Goal: Task Accomplishment & Management: Use online tool/utility

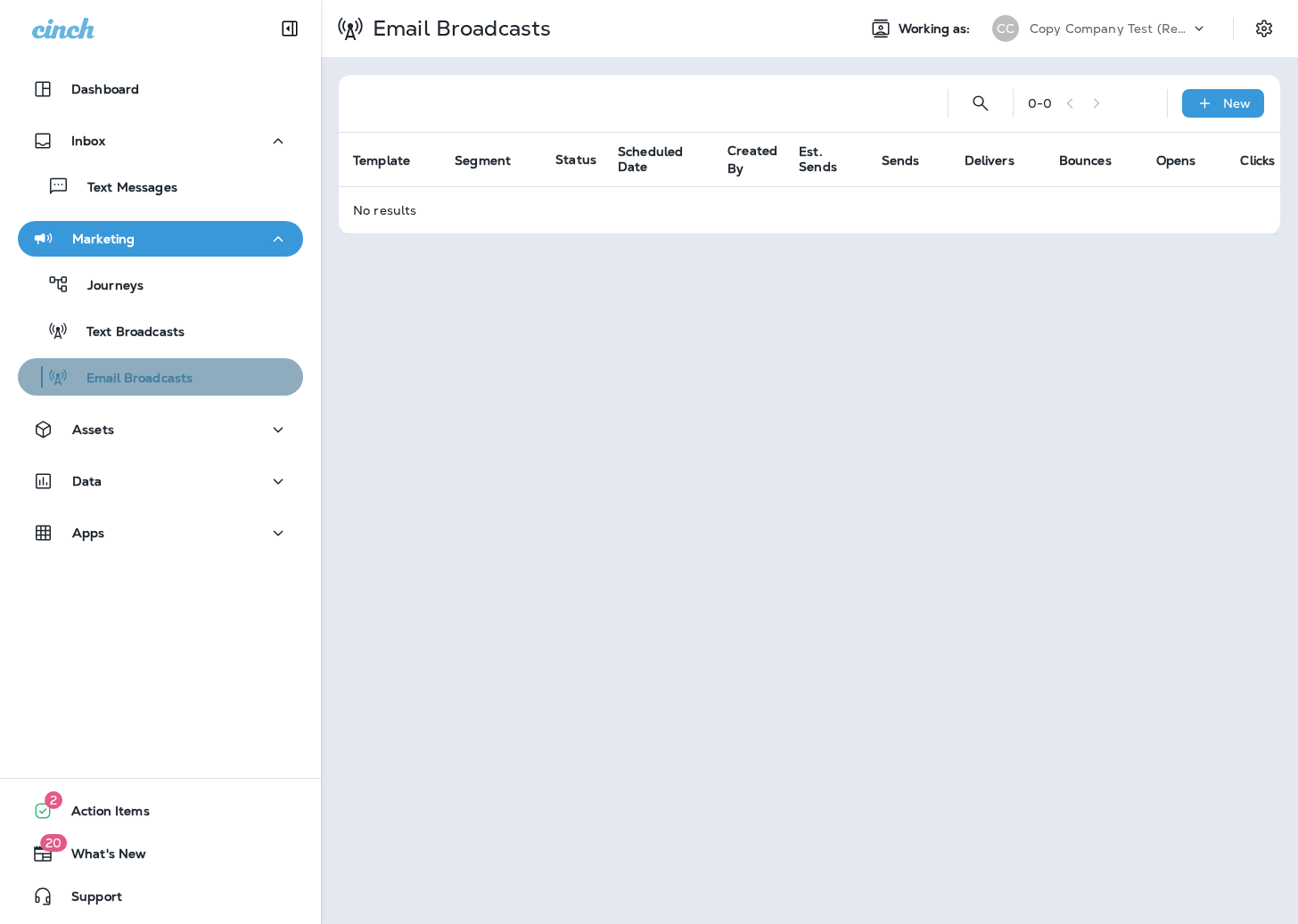
click at [163, 383] on p "Email Broadcasts" at bounding box center [130, 379] width 124 height 17
click at [1246, 96] on p "New" at bounding box center [1236, 103] width 28 height 14
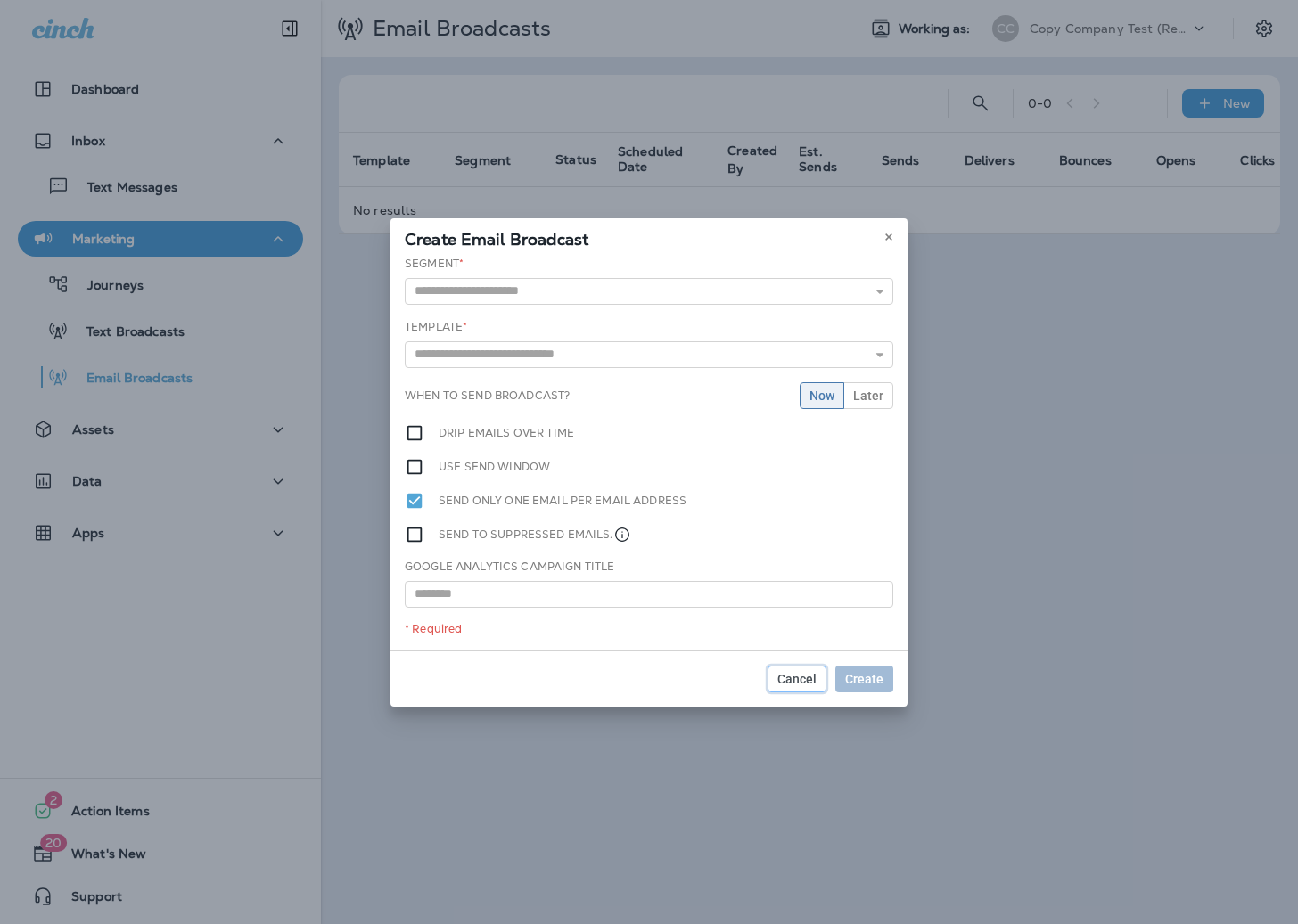
click at [795, 674] on span "Cancel" at bounding box center [797, 679] width 40 height 13
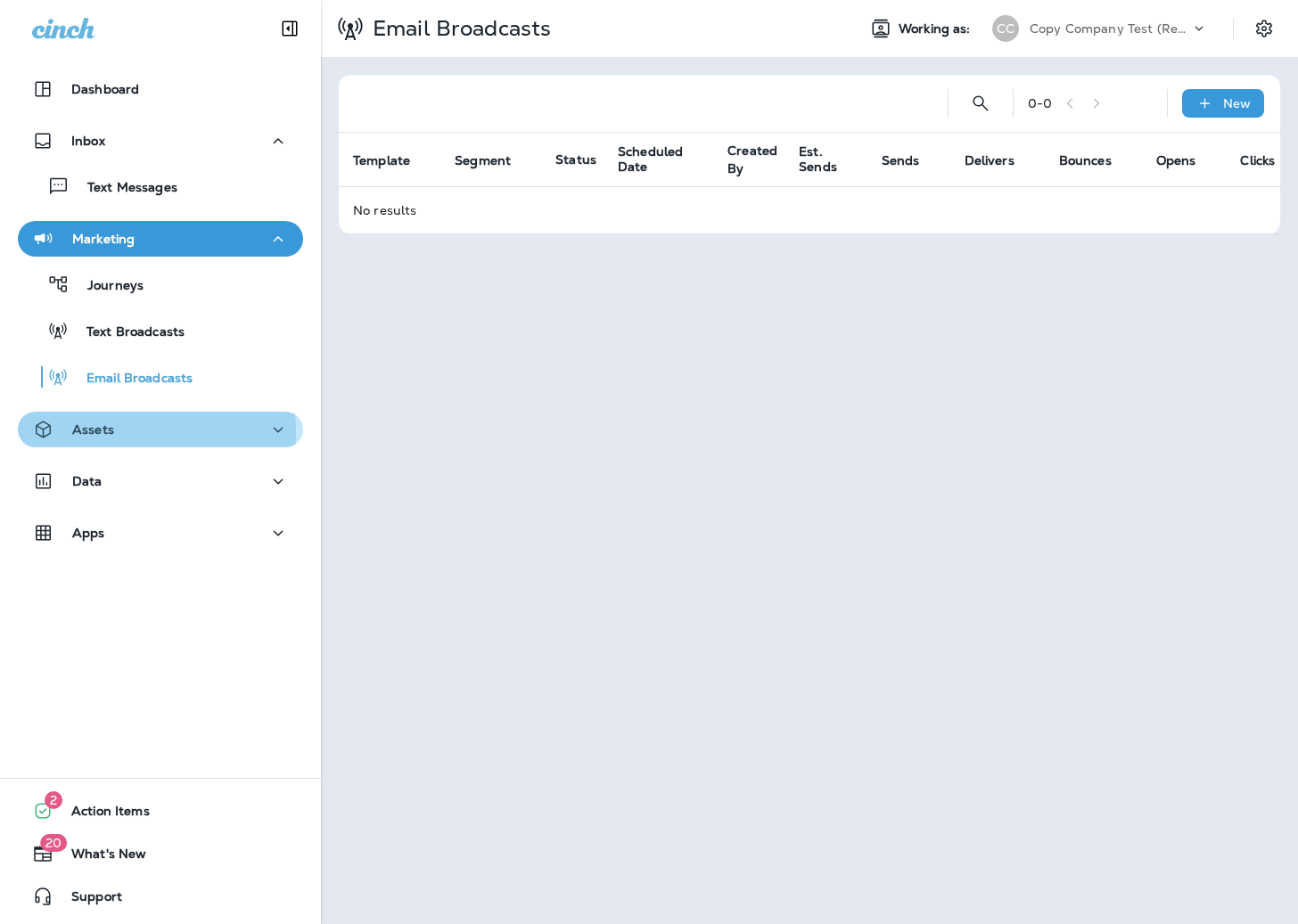
click at [137, 432] on div "Assets" at bounding box center [160, 430] width 257 height 22
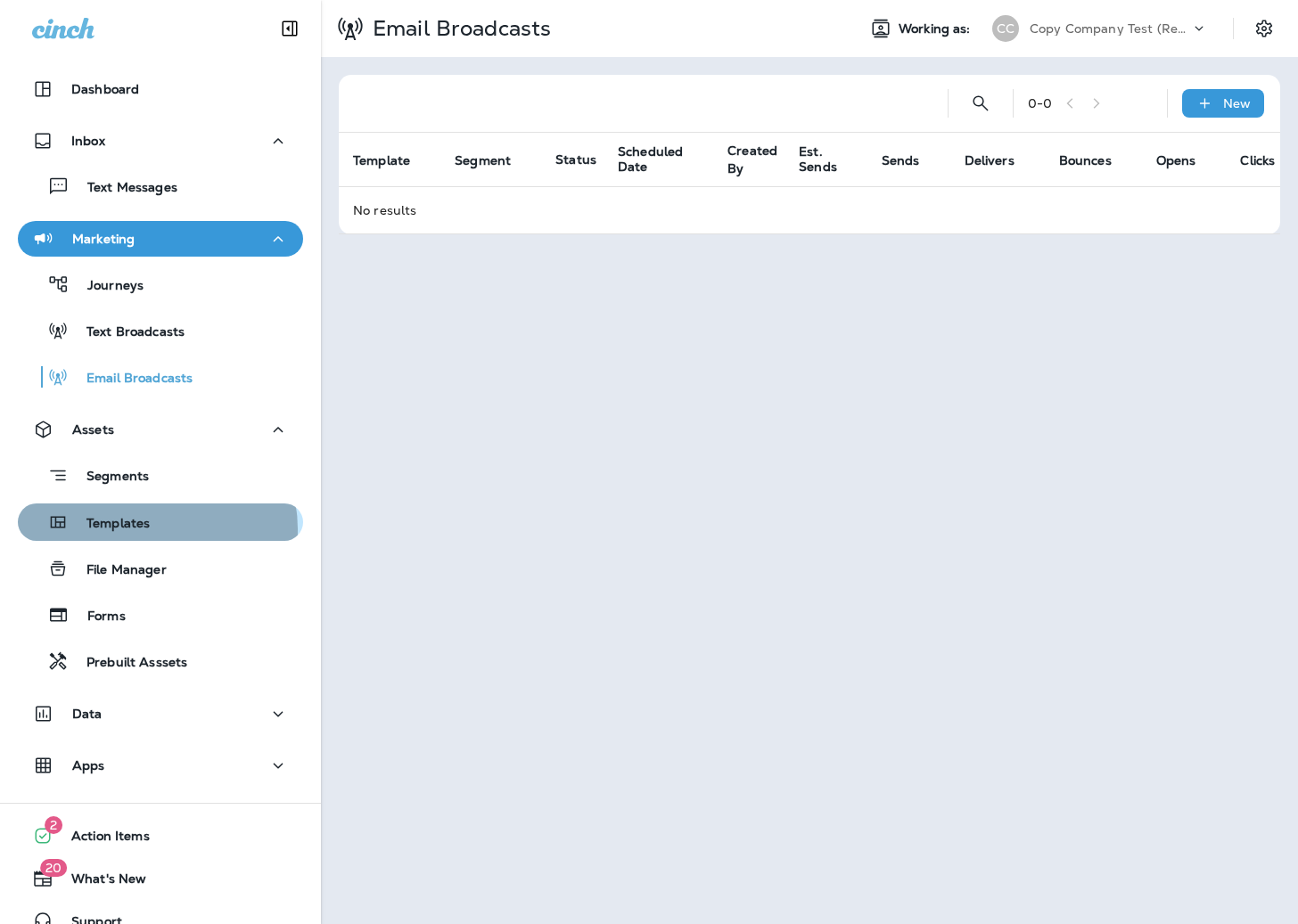
click at [151, 529] on div "Templates" at bounding box center [160, 522] width 271 height 27
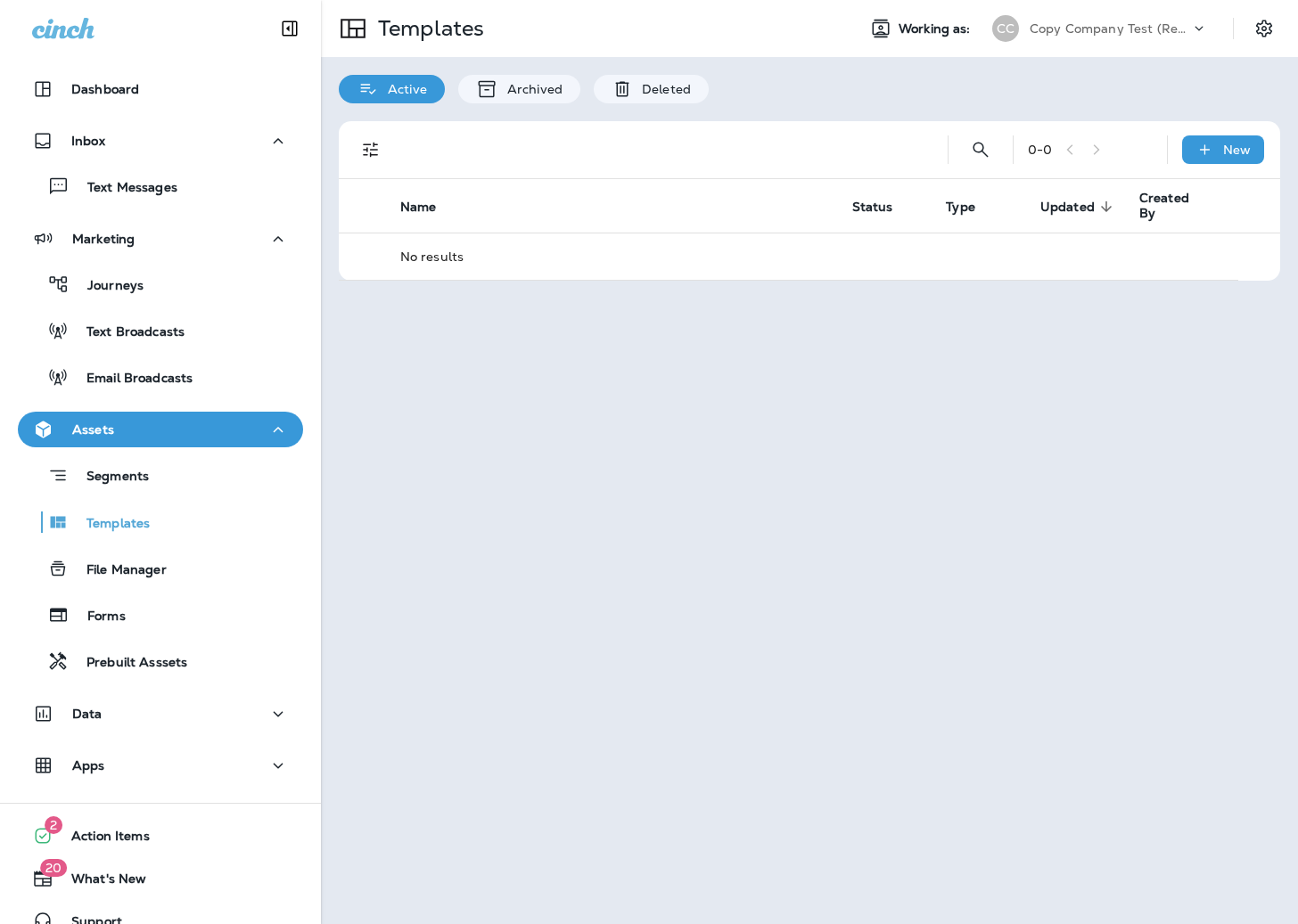
click at [1084, 28] on p "Copy Company Test (Reviews & Surveys)" at bounding box center [1109, 29] width 161 height 14
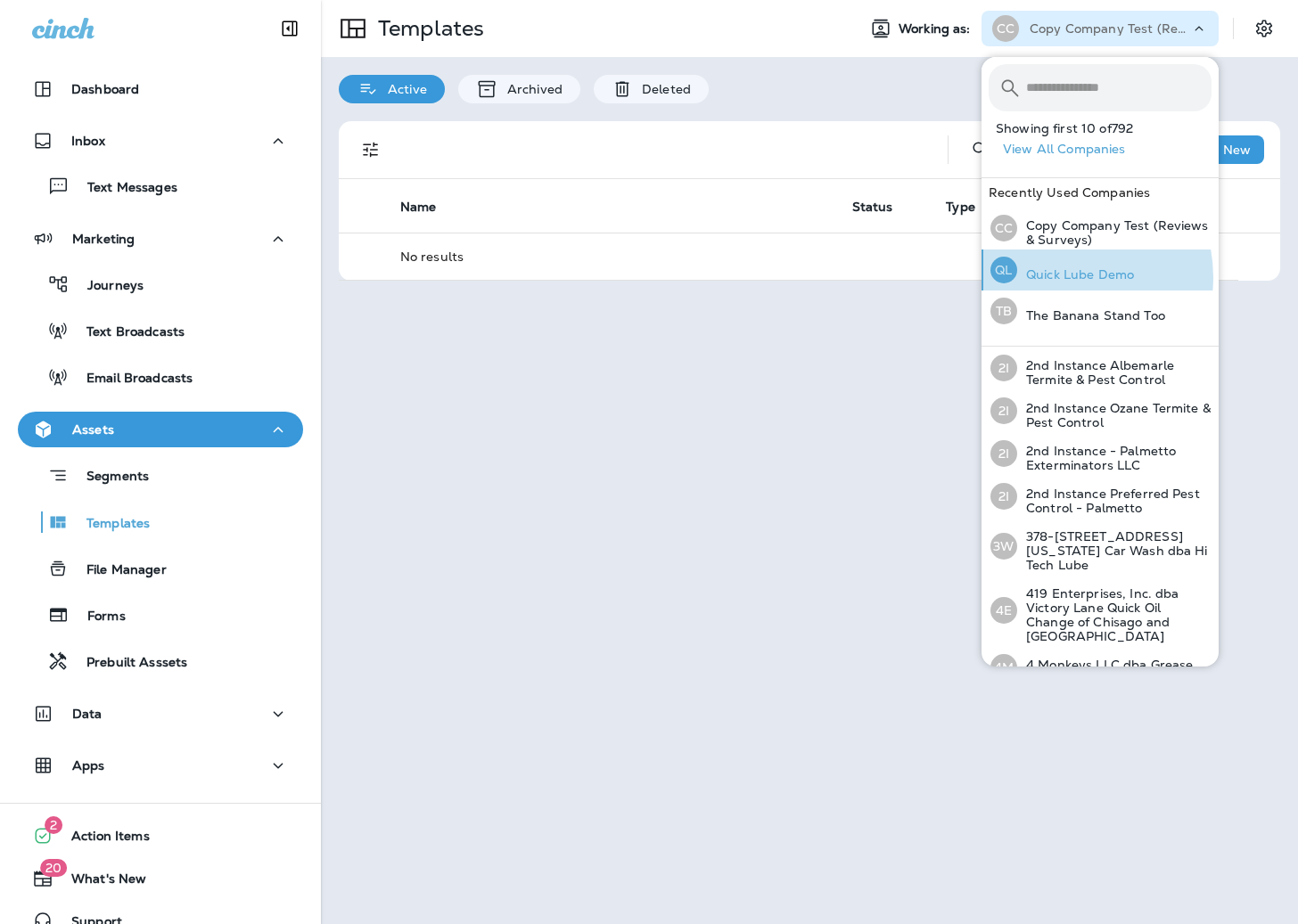
click at [1060, 277] on p "Quick Lube Demo" at bounding box center [1076, 274] width 117 height 14
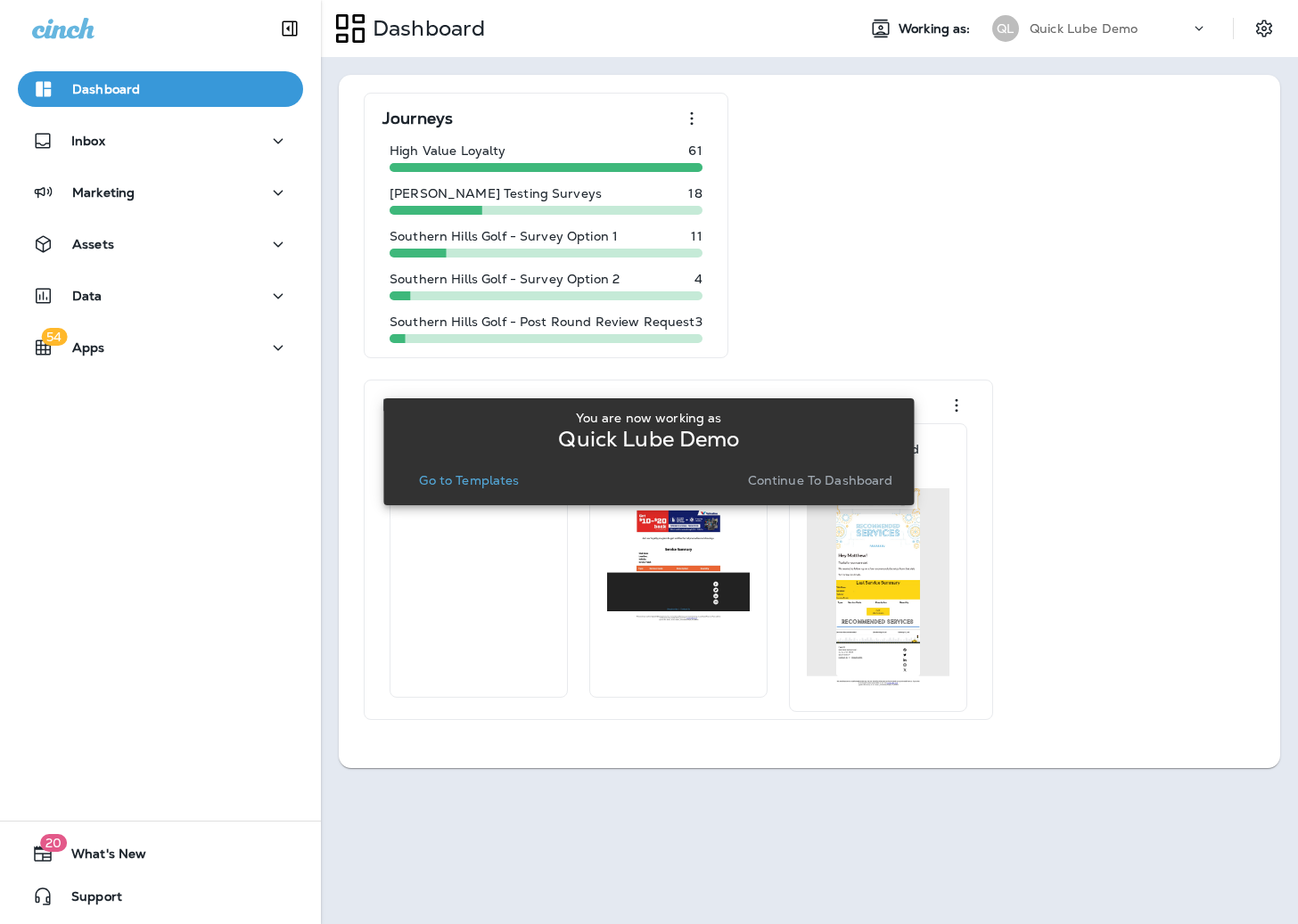
click at [477, 478] on p "Go to Templates" at bounding box center [468, 480] width 100 height 14
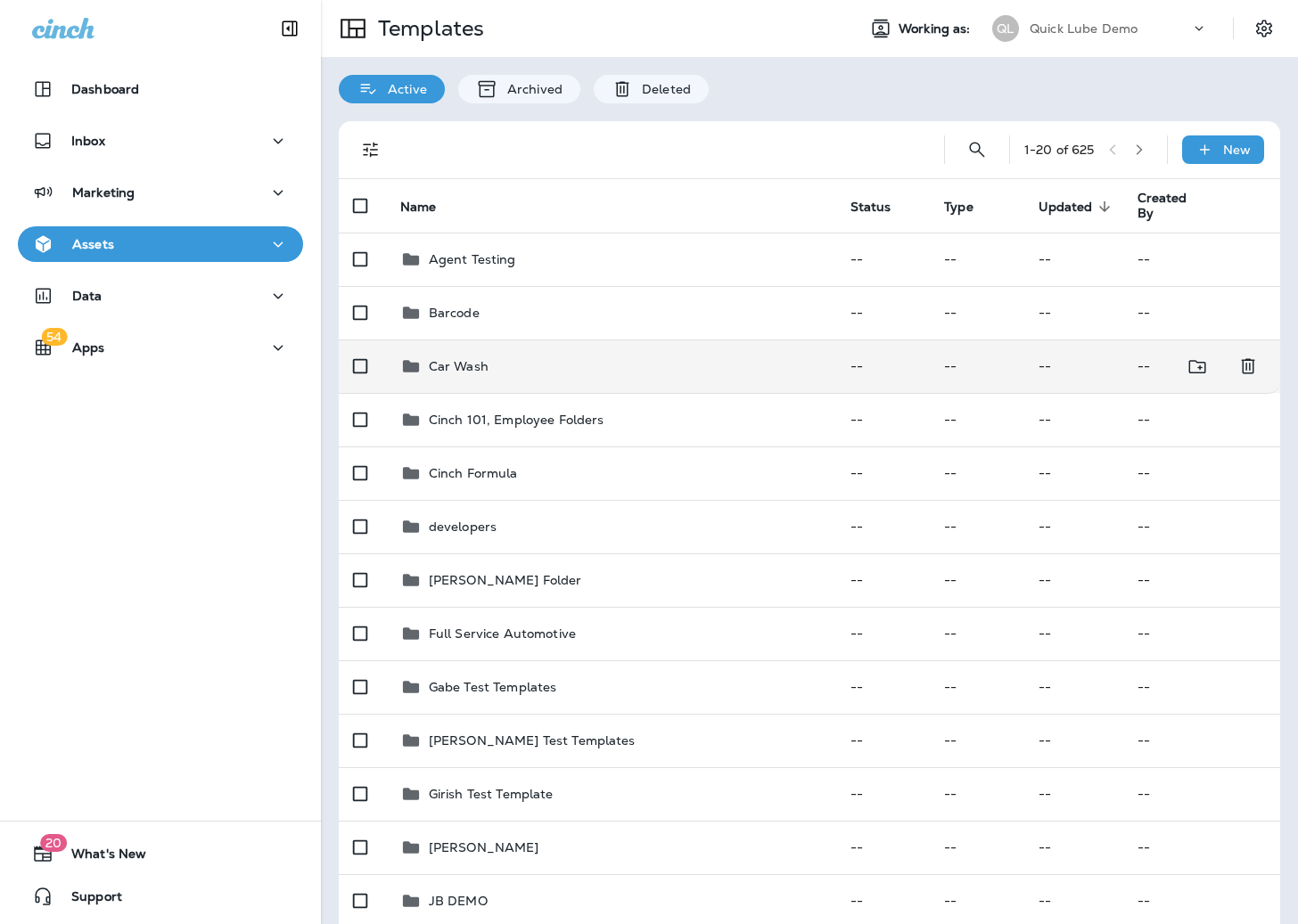
click at [453, 365] on p "Car Wash" at bounding box center [458, 366] width 60 height 14
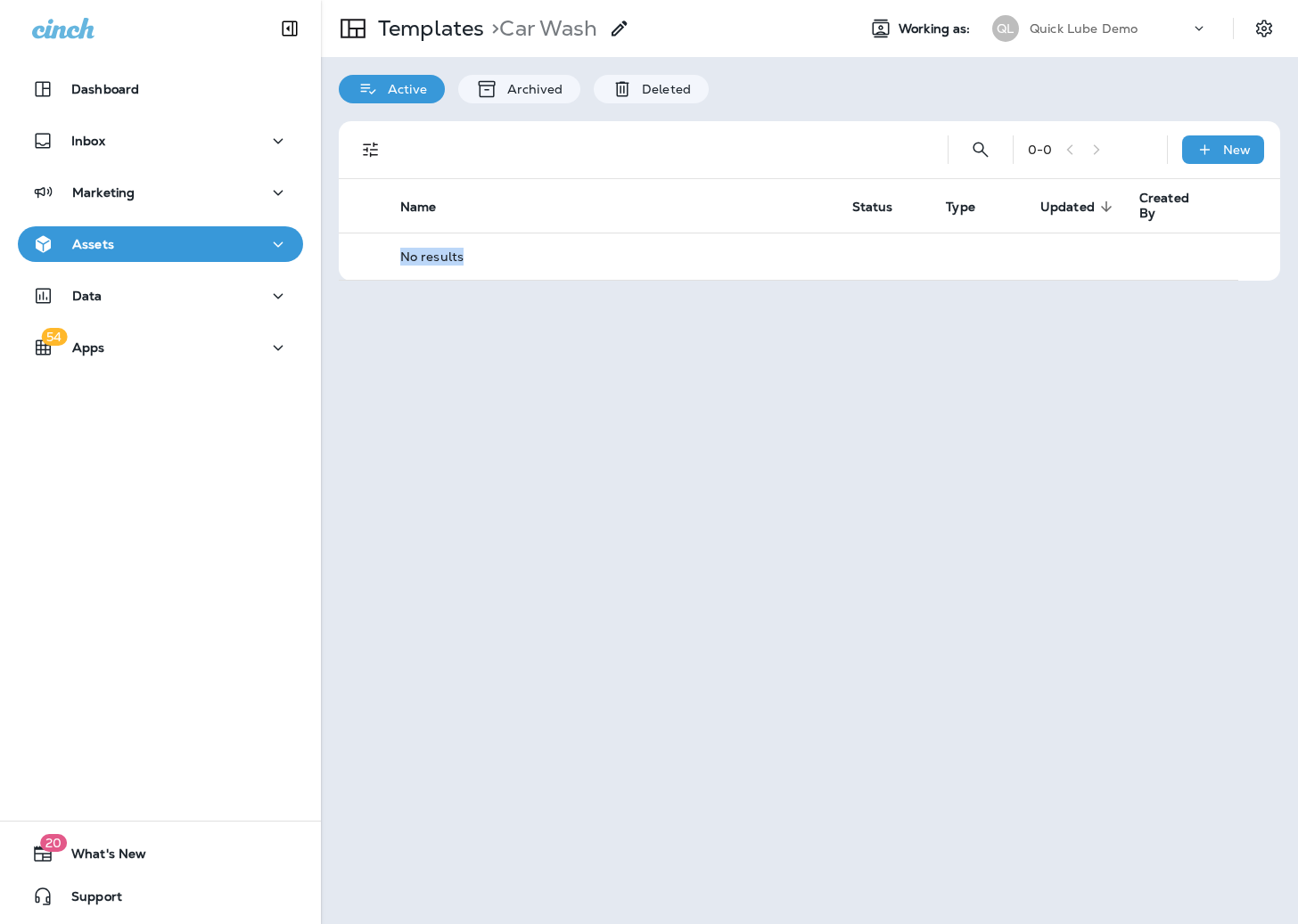
click at [525, 282] on div "0 - 0 New Name Status Type Updated sorted descending Created By No results" at bounding box center [809, 200] width 976 height 196
click at [564, 411] on div "Templates > Car Wash Working as: QL Quick Lube Demo Active Archived Deleted 0 -…" at bounding box center [809, 462] width 976 height 924
click at [161, 250] on div "Assets" at bounding box center [160, 244] width 257 height 22
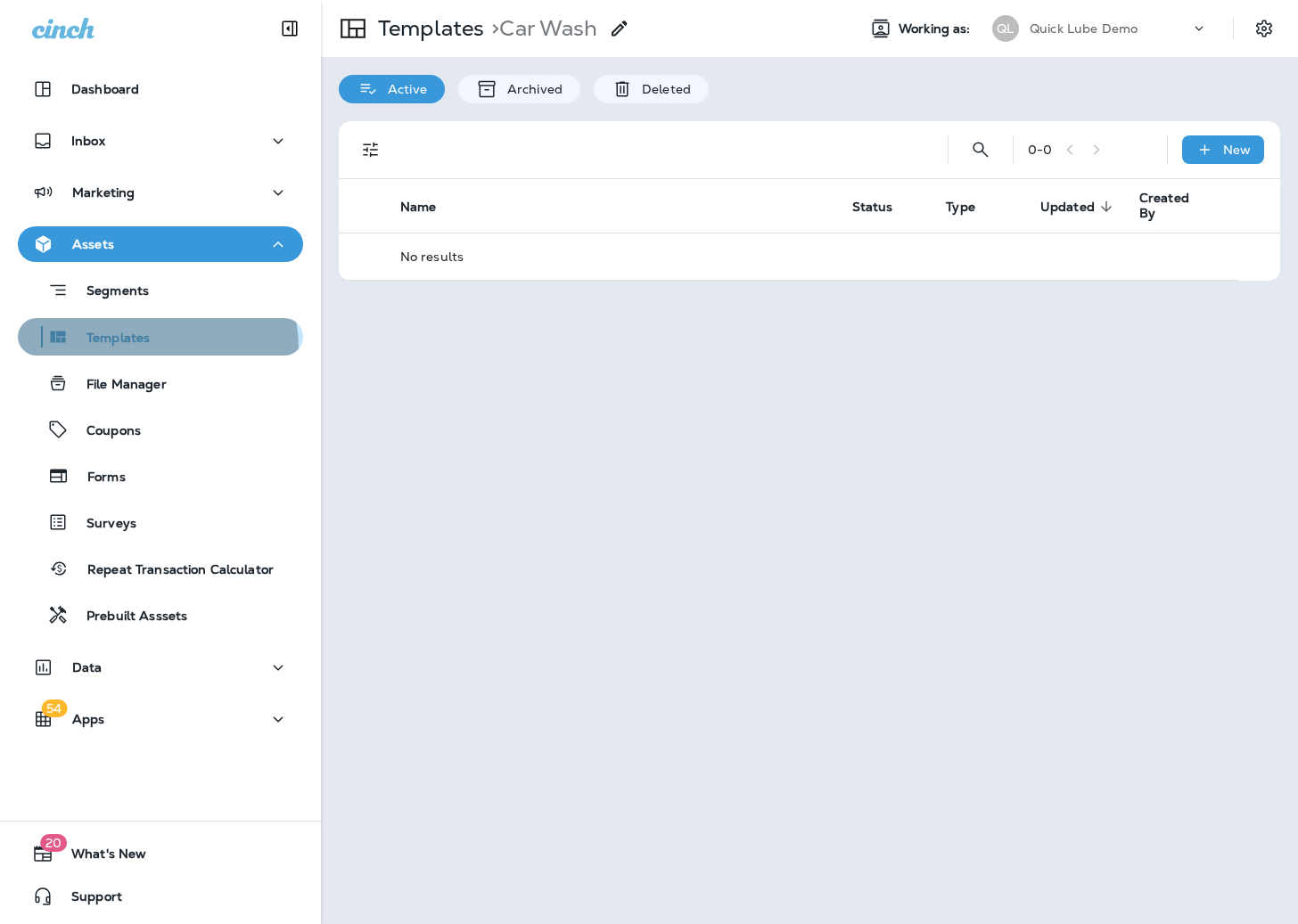
click at [147, 348] on div "Templates" at bounding box center [87, 336] width 125 height 27
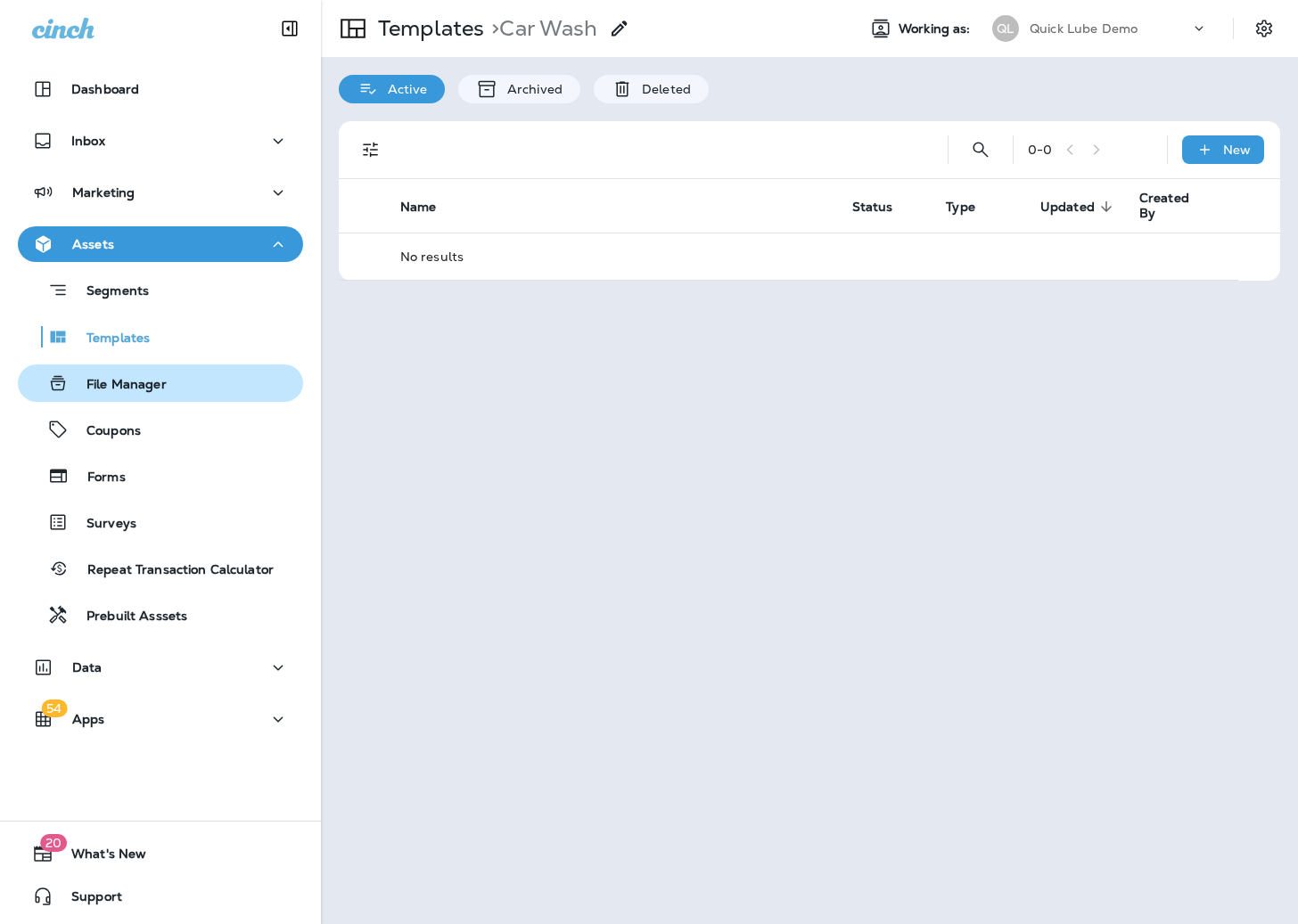
click at [144, 386] on p "File Manager" at bounding box center [117, 385] width 98 height 17
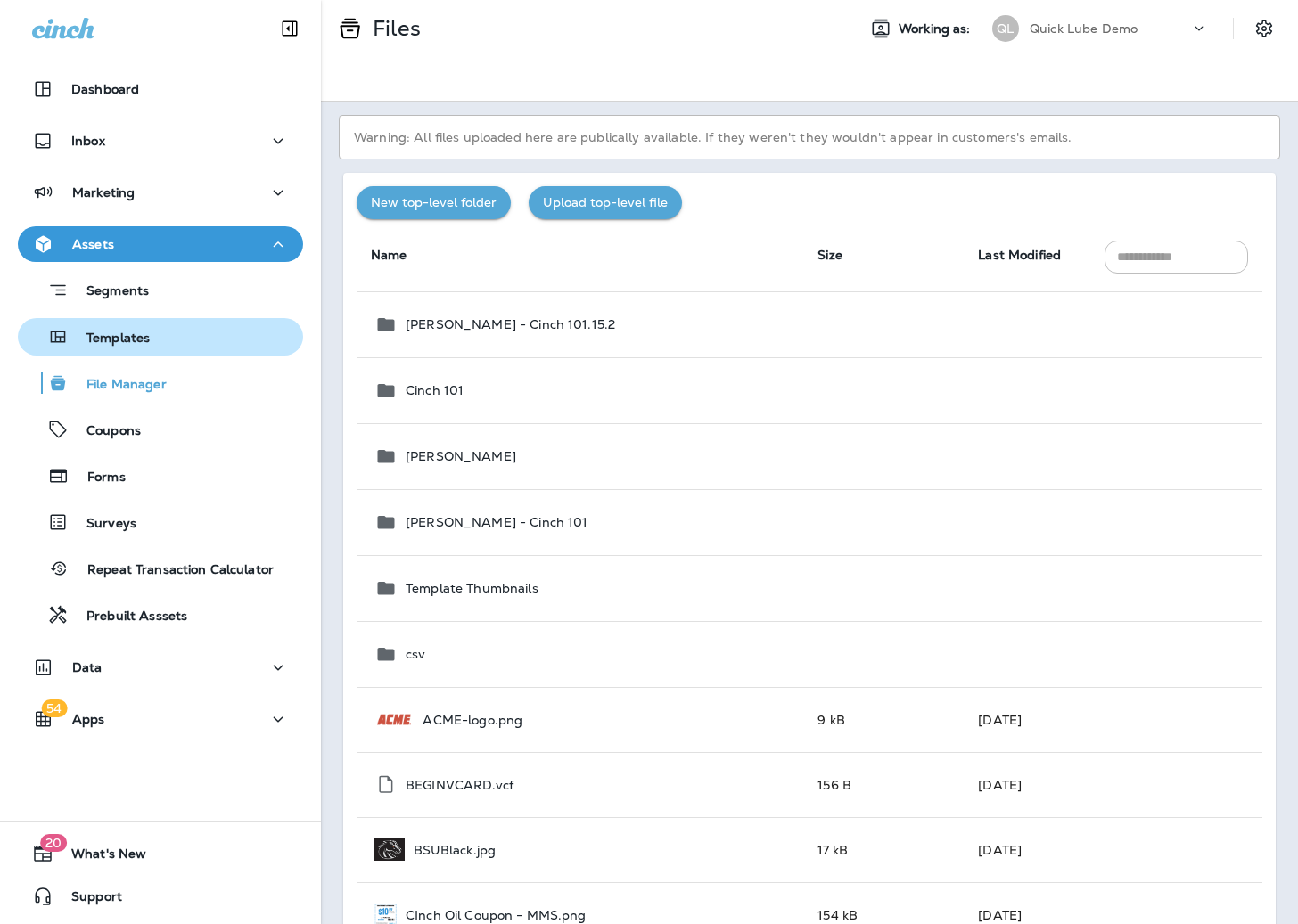
click at [153, 336] on div "Templates" at bounding box center [160, 336] width 271 height 27
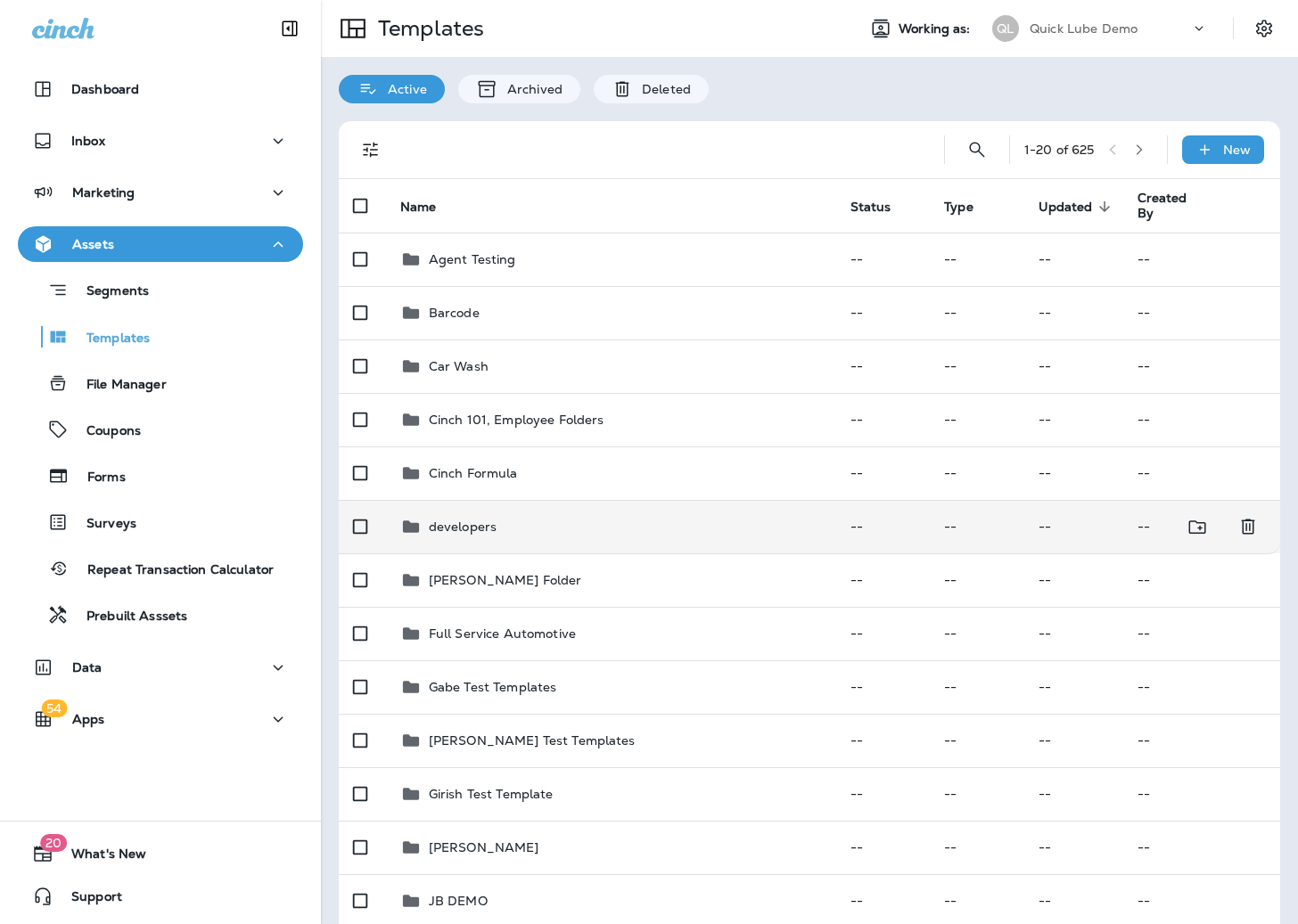
click at [464, 528] on p "developers" at bounding box center [462, 527] width 67 height 14
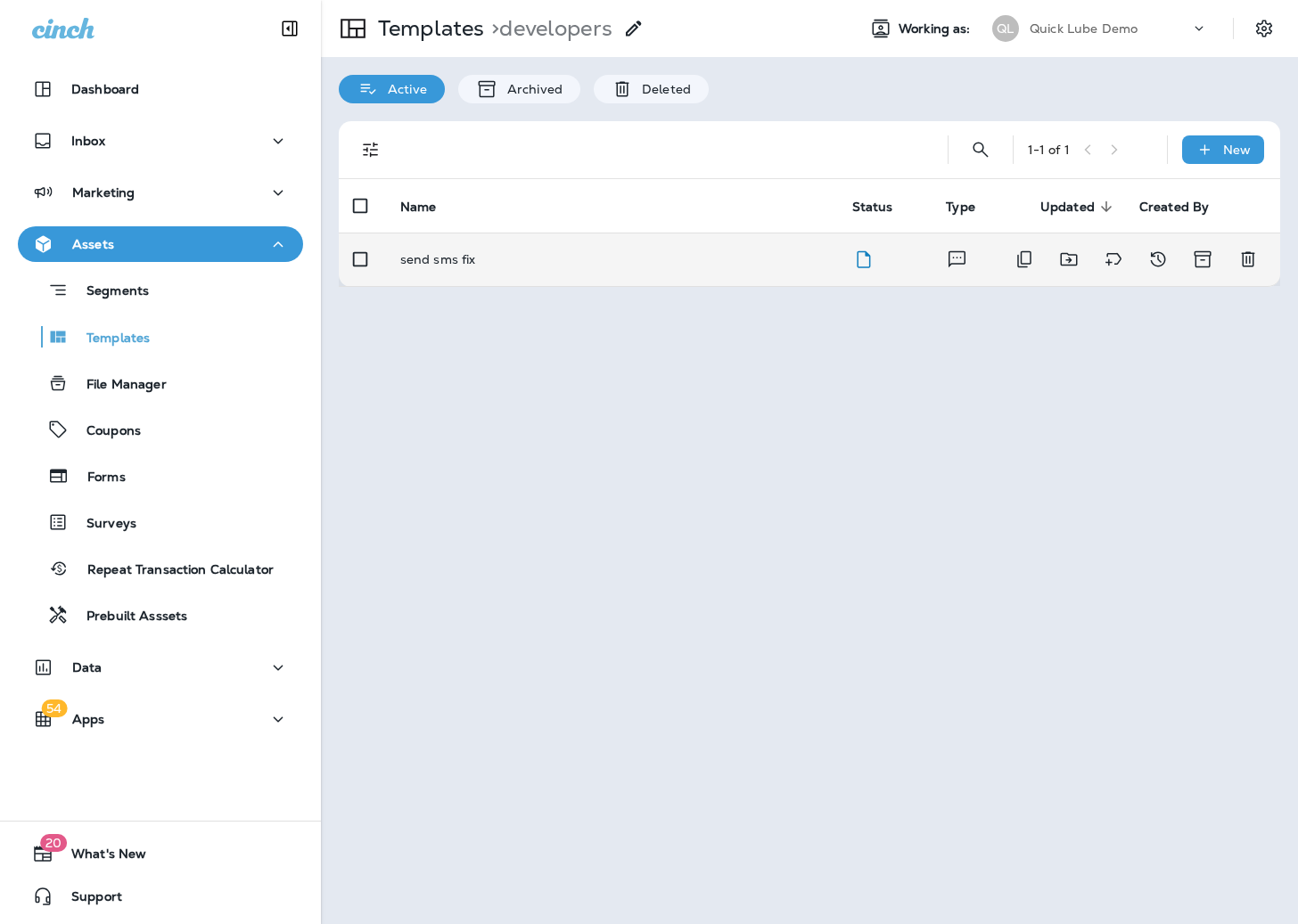
click at [441, 256] on p "send sms fix" at bounding box center [438, 259] width 75 height 14
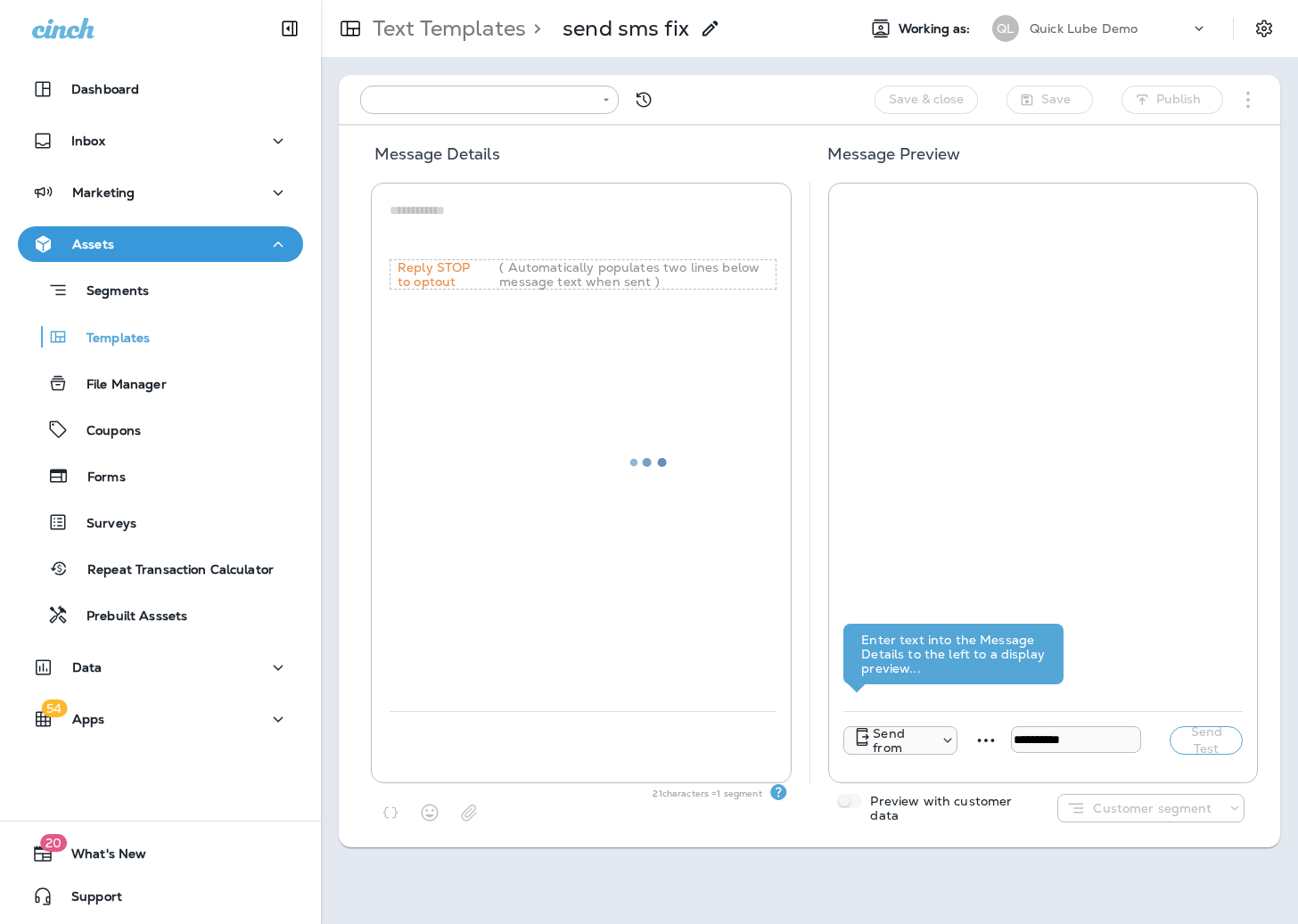
type input "**********"
type textarea "****"
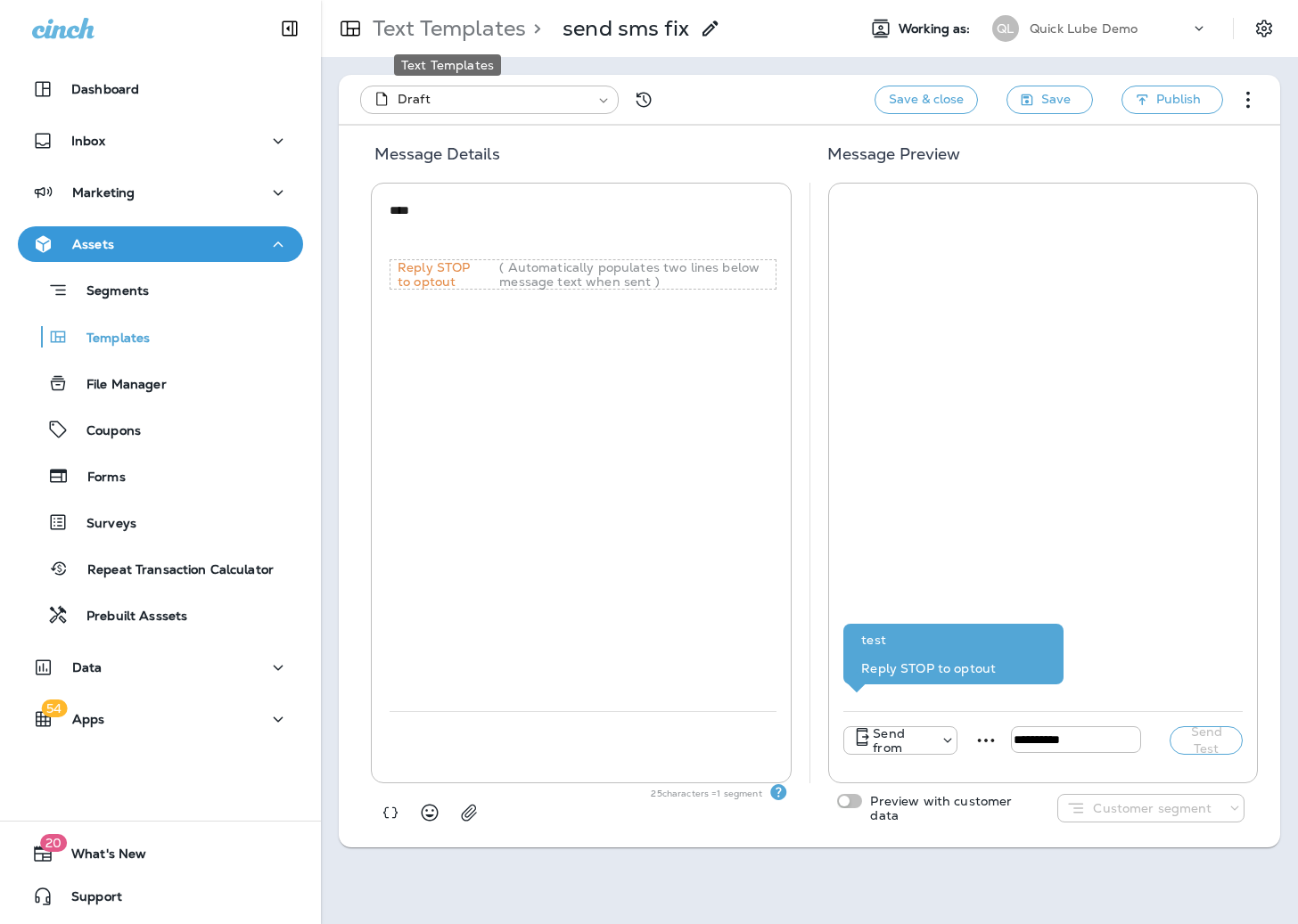
click at [454, 29] on p "Text Templates" at bounding box center [446, 28] width 161 height 27
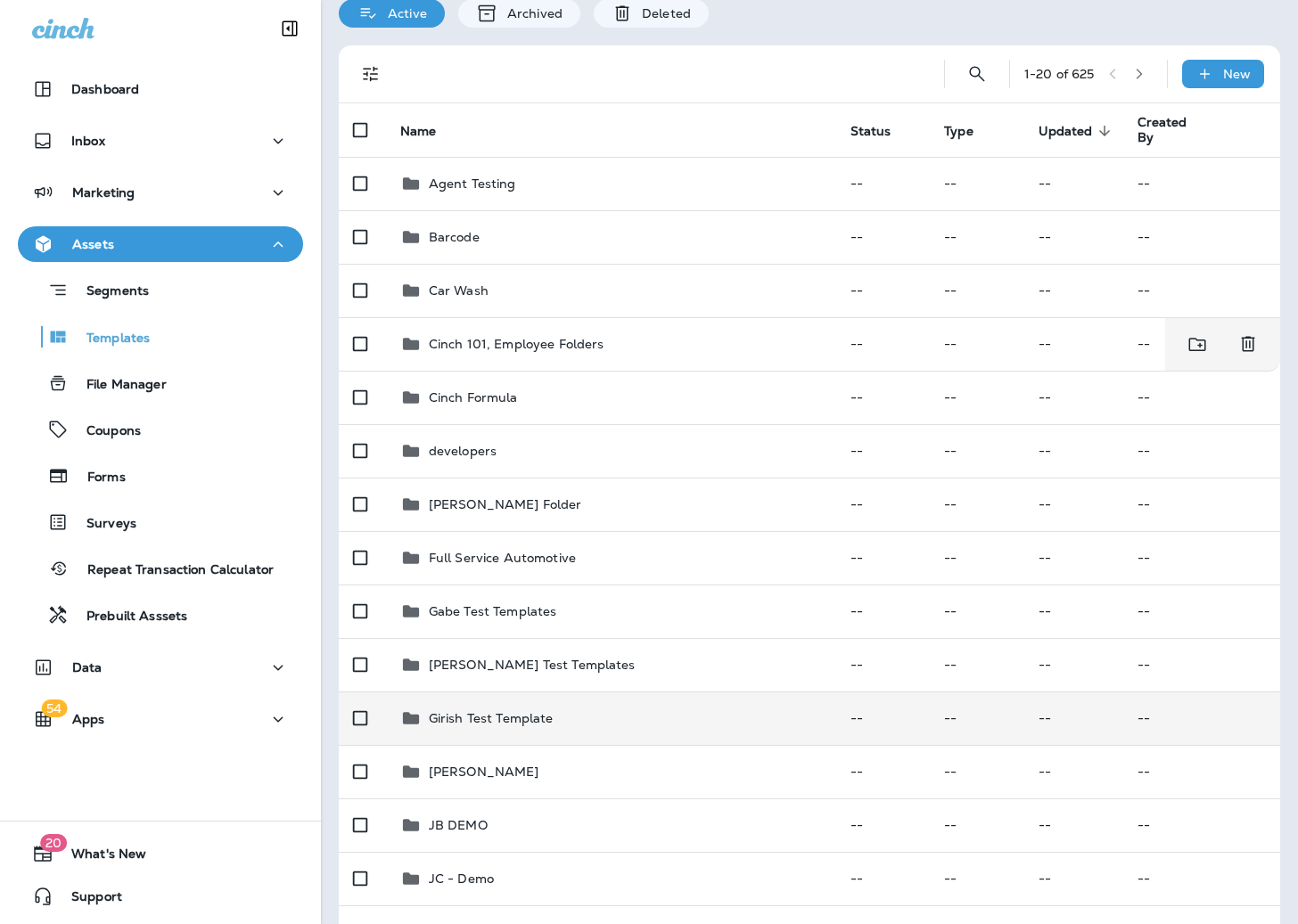
scroll to position [356, 0]
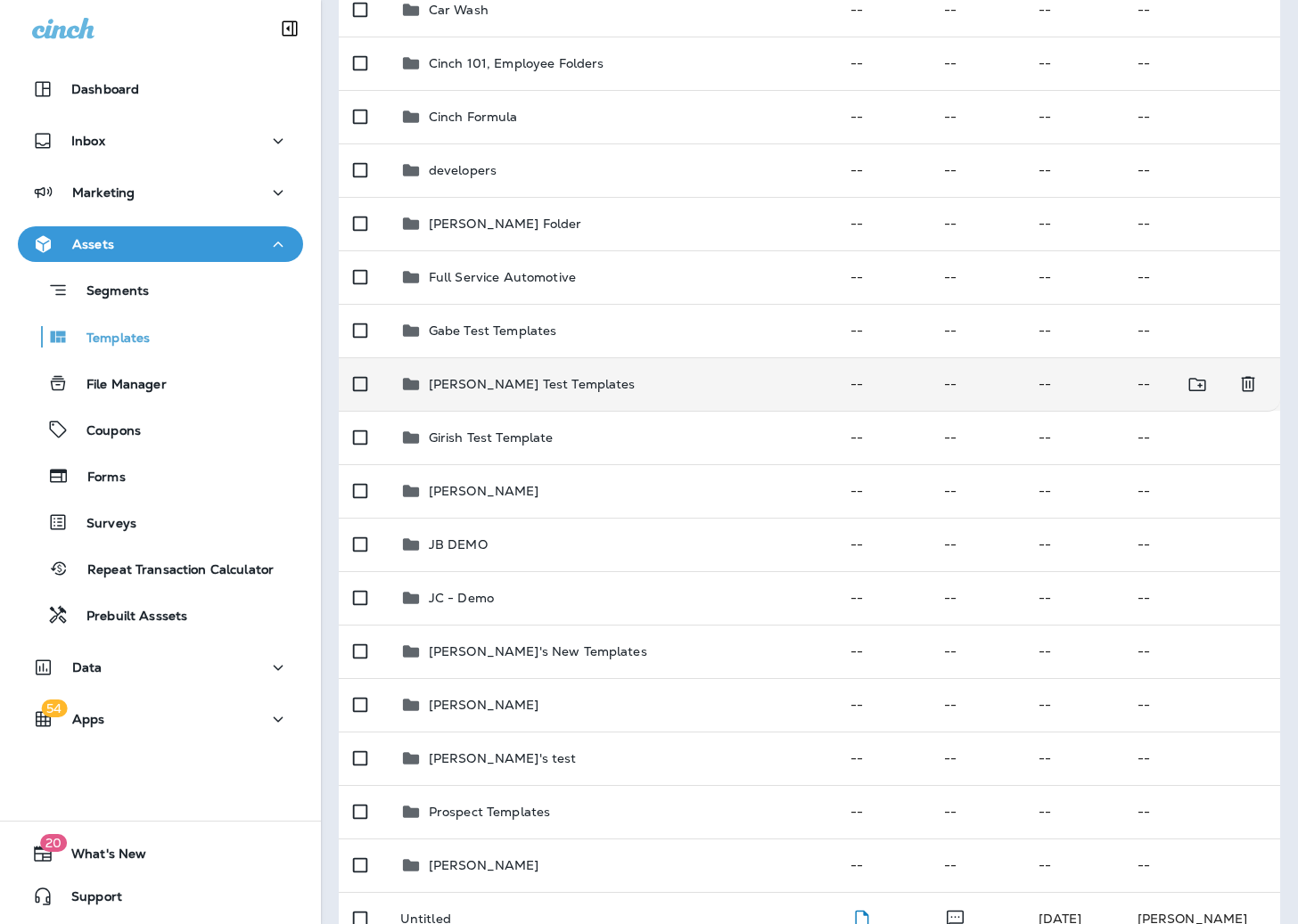
click at [498, 378] on p "[PERSON_NAME] Test Templates" at bounding box center [532, 384] width 206 height 14
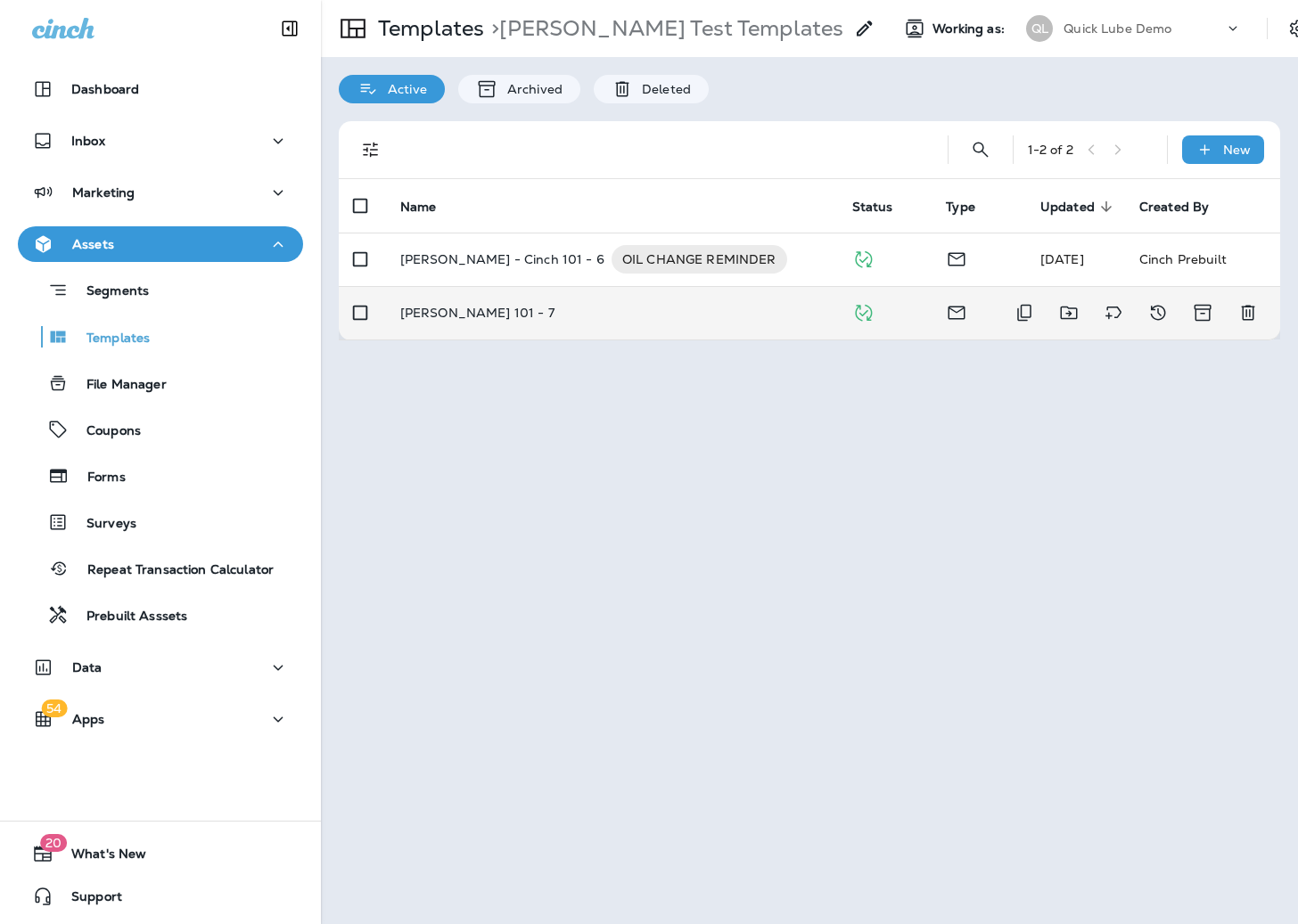
click at [457, 312] on p "[PERSON_NAME] 101 - 7" at bounding box center [476, 313] width 154 height 14
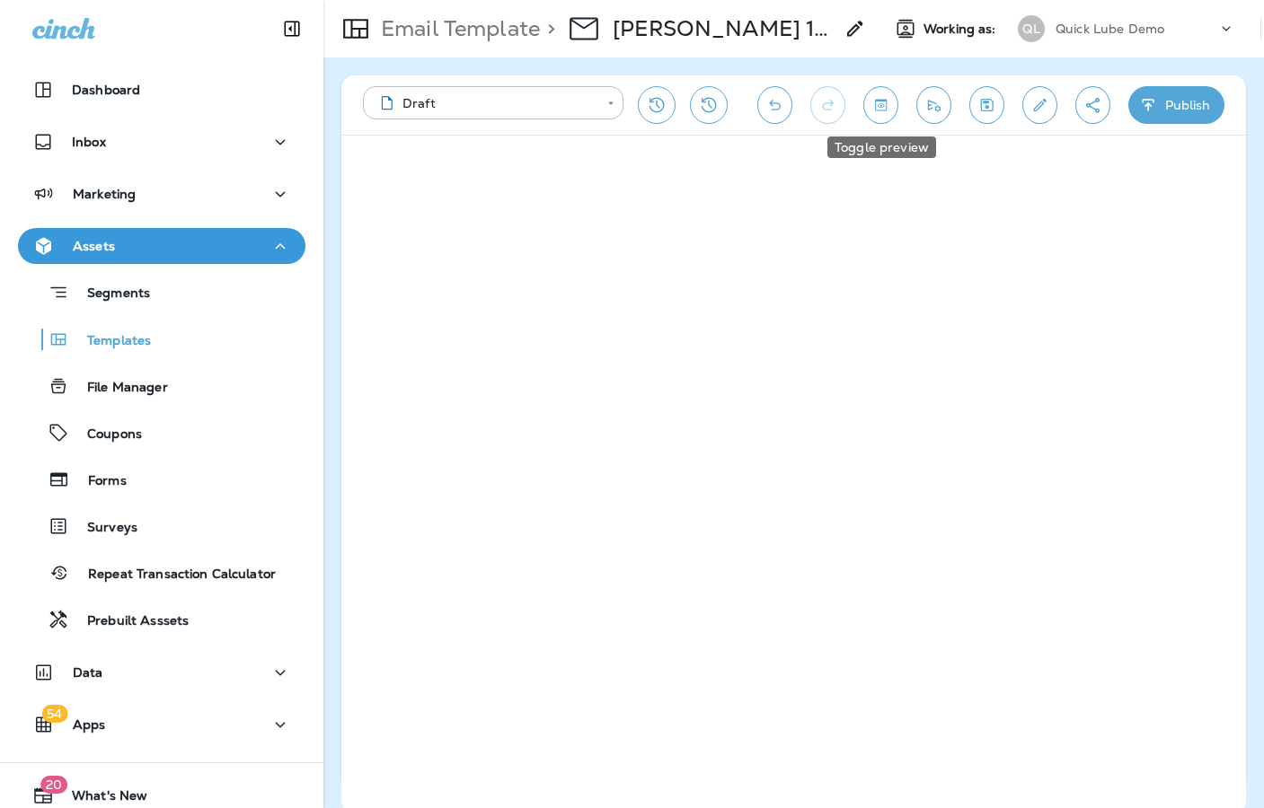
click at [878, 110] on icon "Toggle preview" at bounding box center [881, 105] width 12 height 12
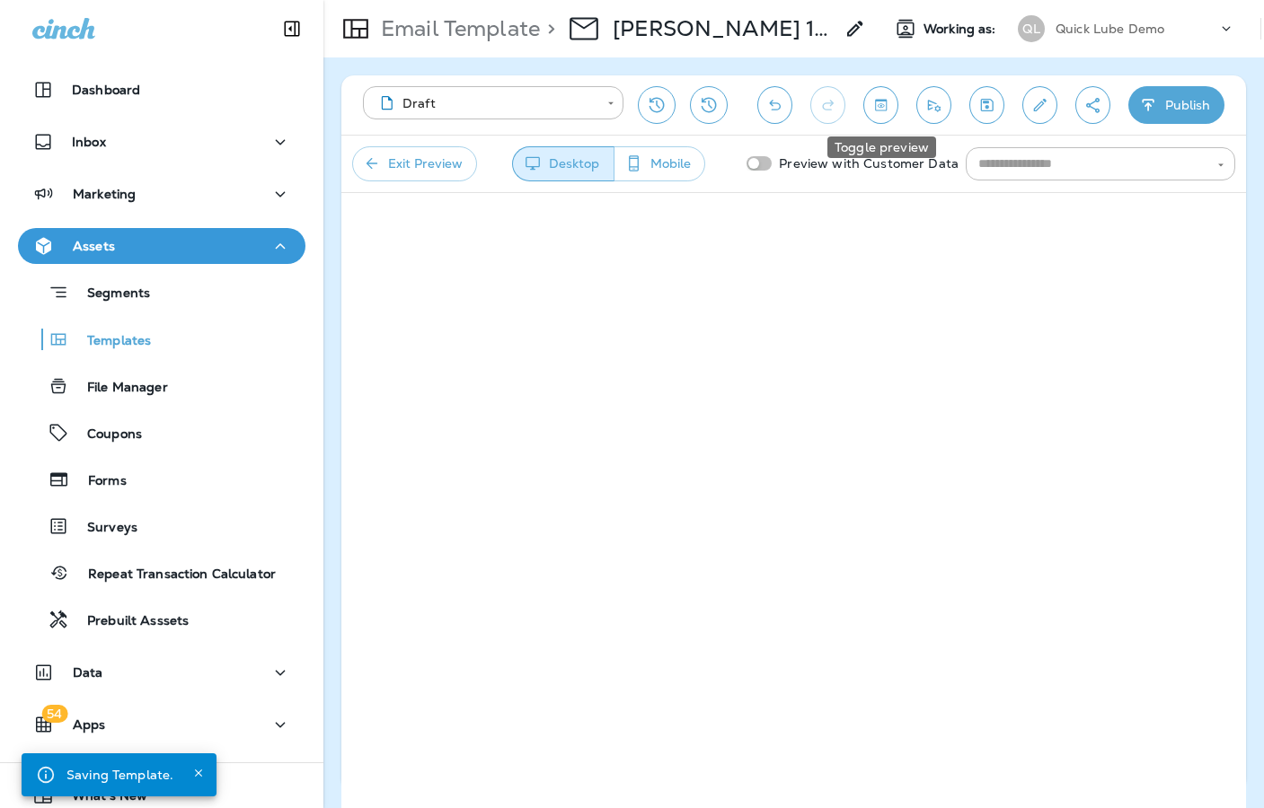
click at [878, 110] on icon "Toggle preview" at bounding box center [881, 105] width 12 height 12
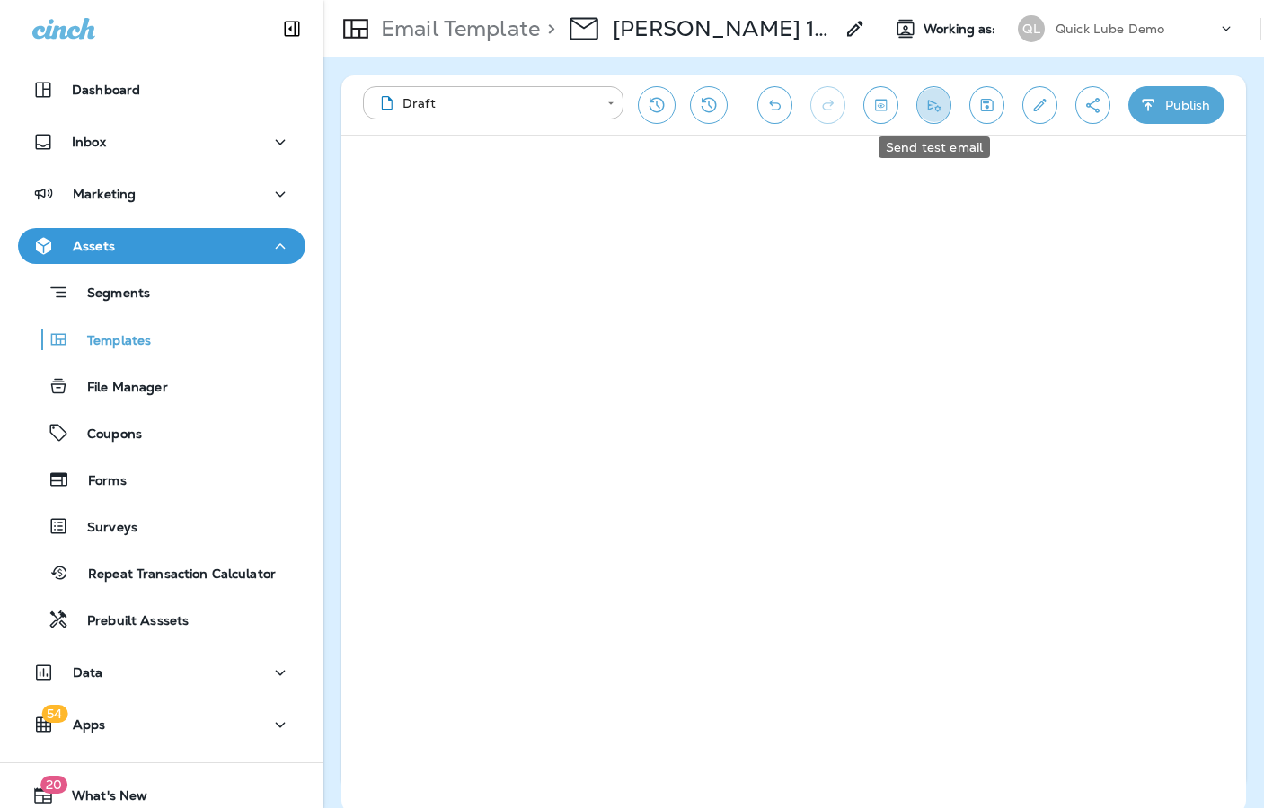
click at [939, 105] on icon "Send test email" at bounding box center [933, 105] width 19 height 18
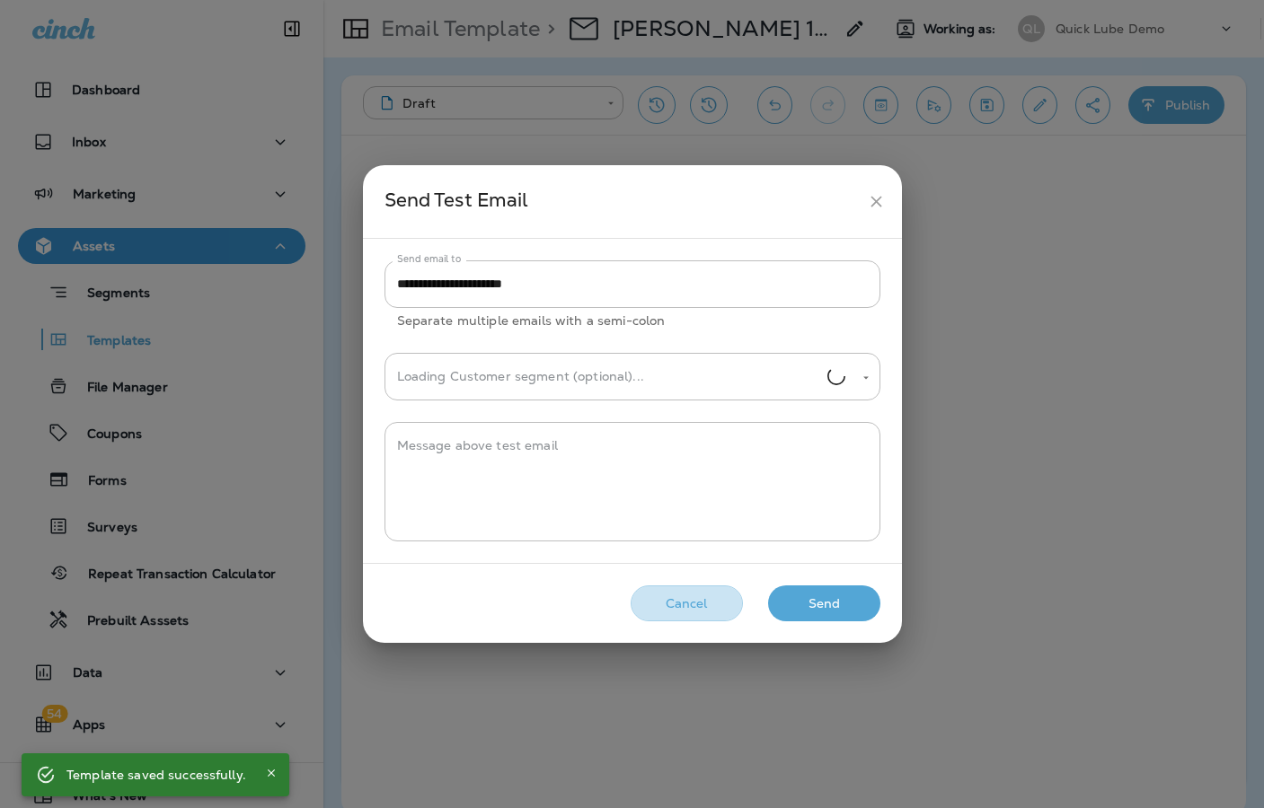
click at [667, 608] on button "Cancel" at bounding box center [686, 604] width 112 height 37
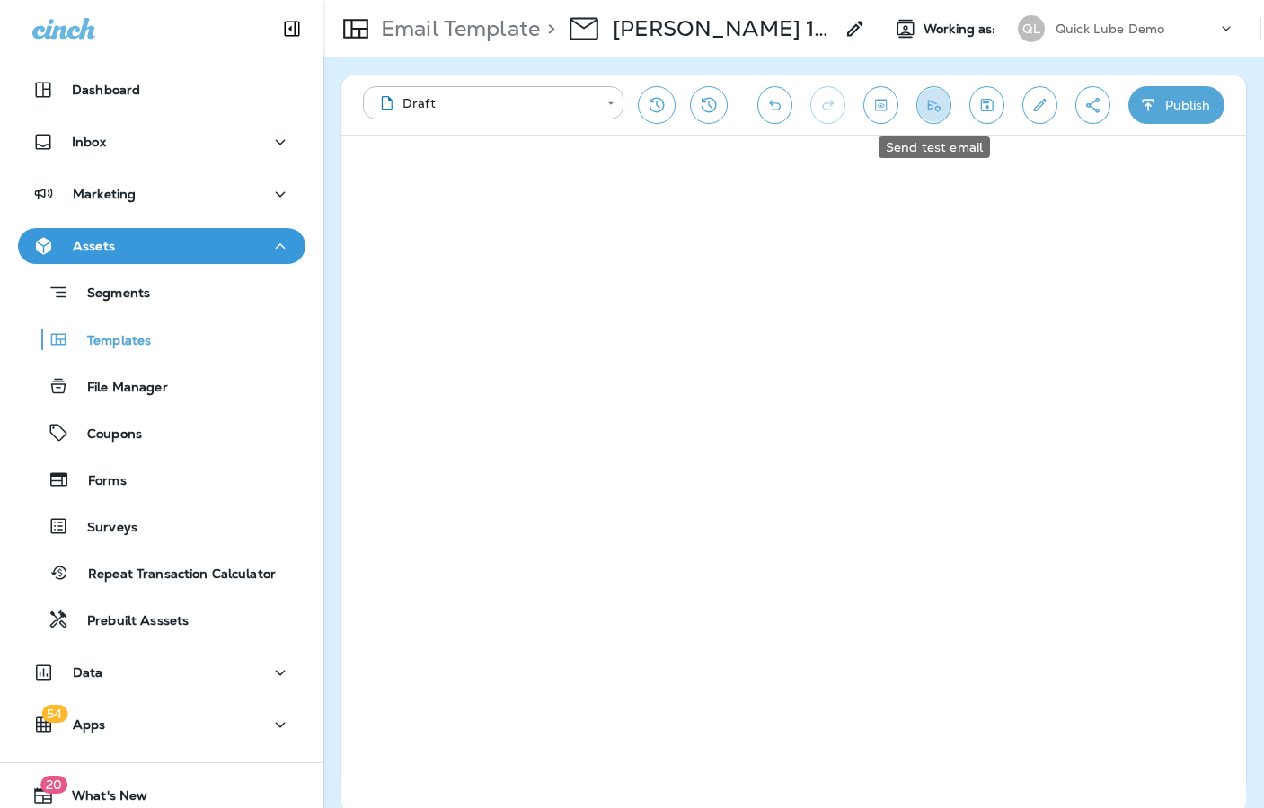
click at [942, 109] on icon "Send test email" at bounding box center [933, 105] width 19 height 18
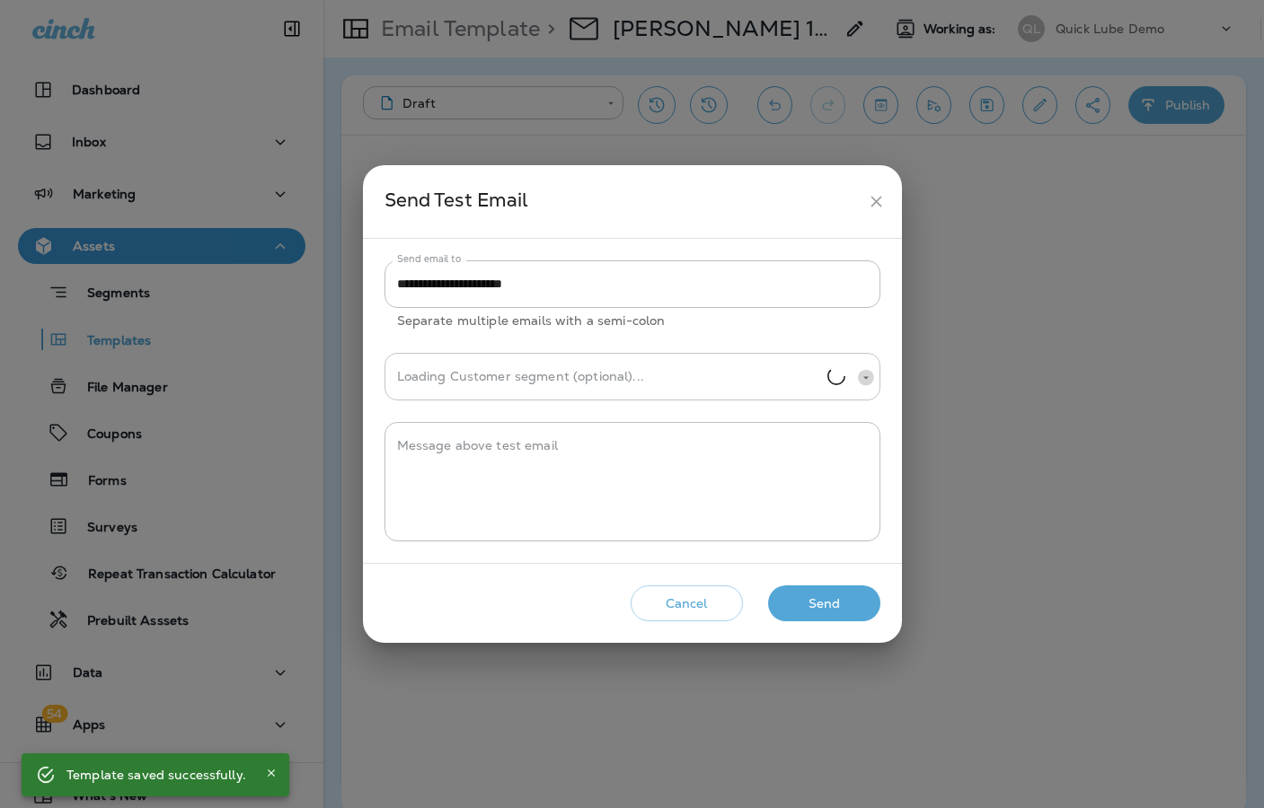
click at [868, 375] on icon "Open" at bounding box center [865, 378] width 13 height 13
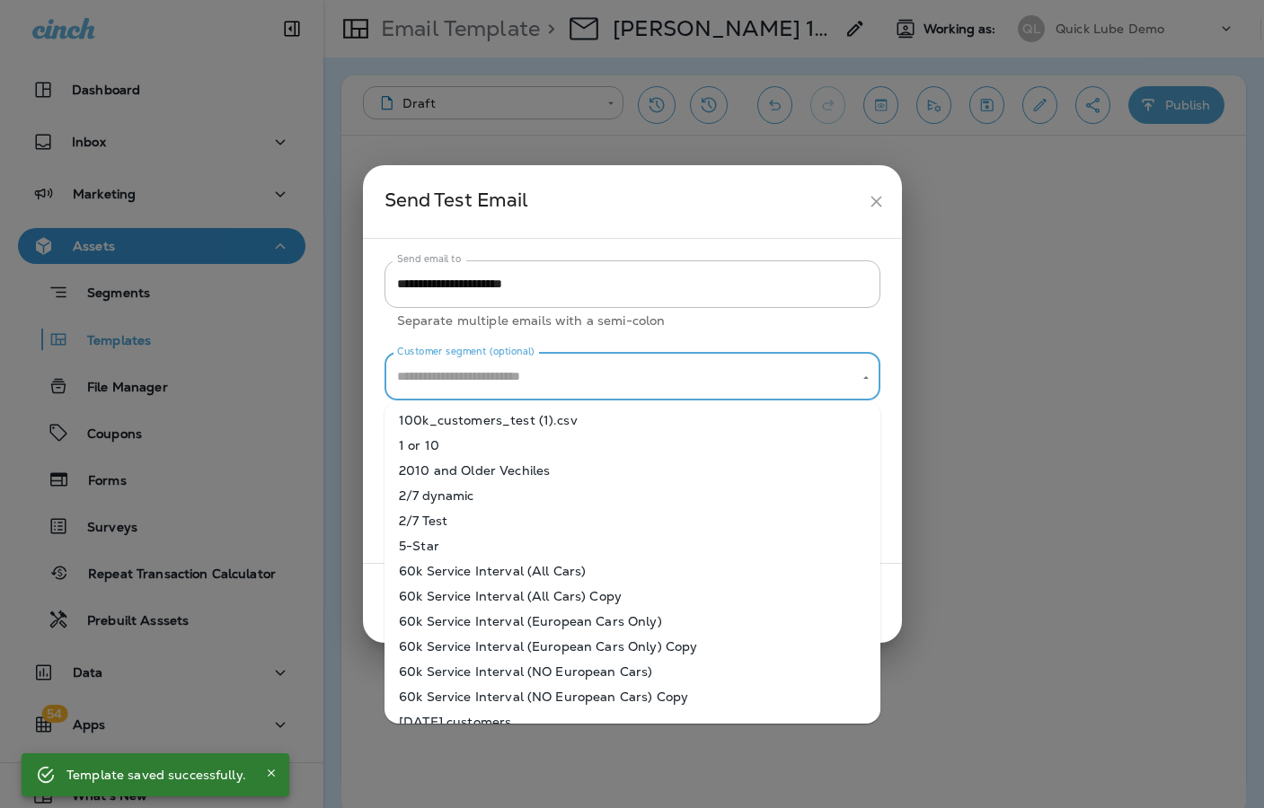
click at [630, 499] on li "2/7 dynamic" at bounding box center [632, 495] width 496 height 25
type input "**********"
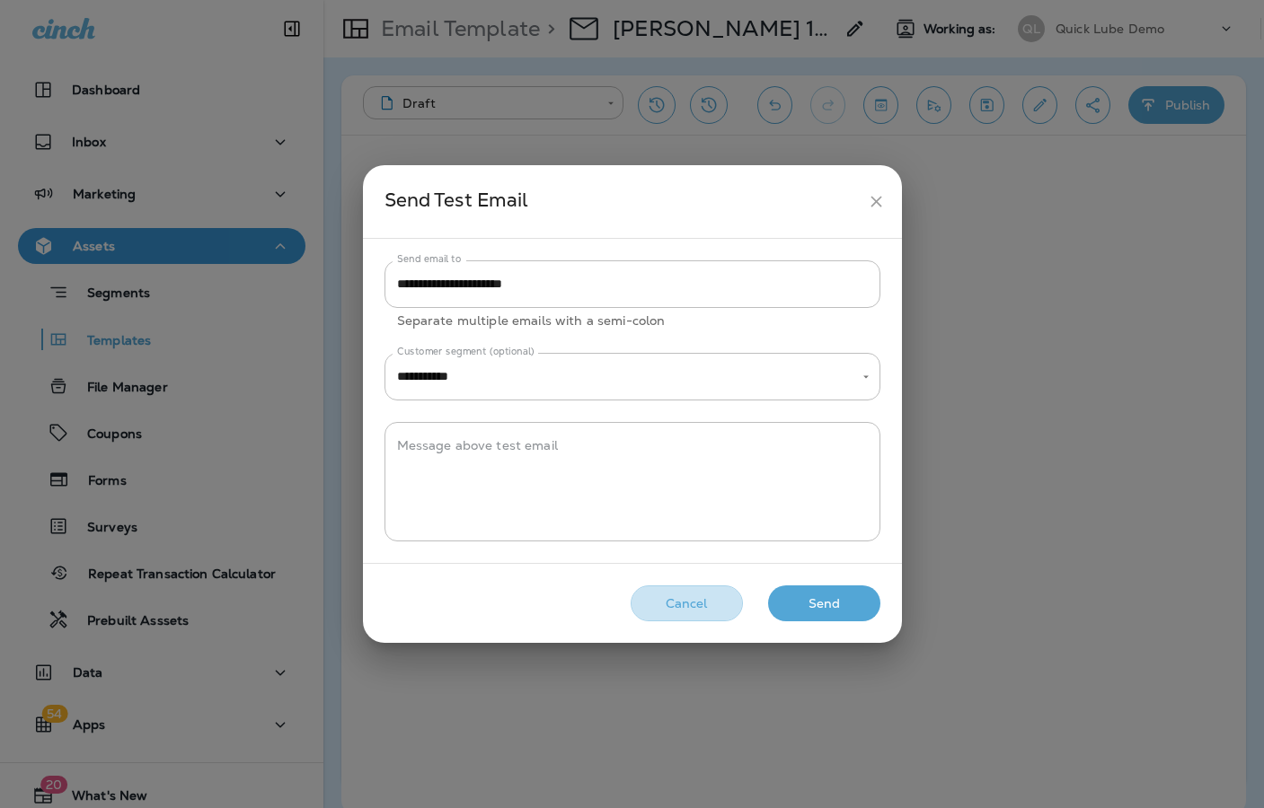
click at [659, 595] on button "Cancel" at bounding box center [686, 604] width 112 height 37
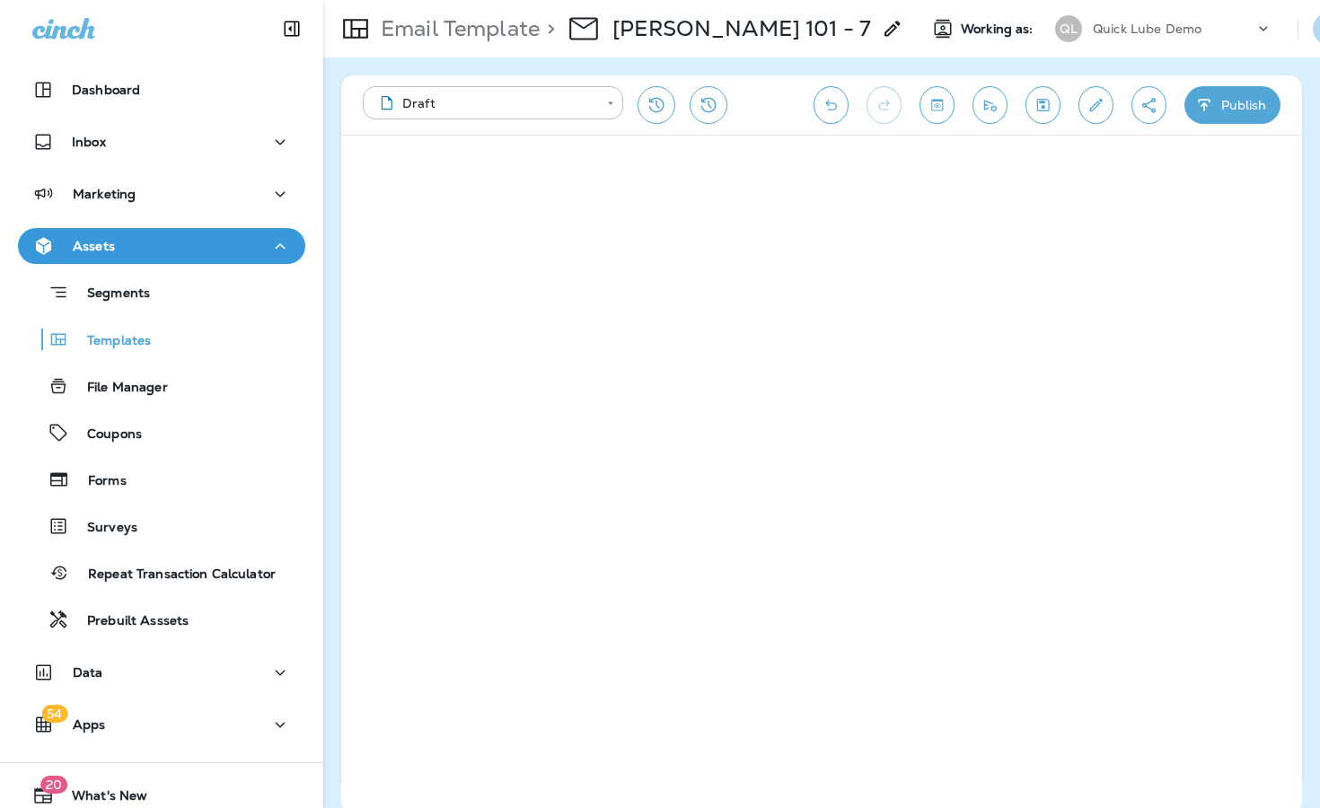
click at [1307, 42] on button "Settings" at bounding box center [1329, 29] width 32 height 32
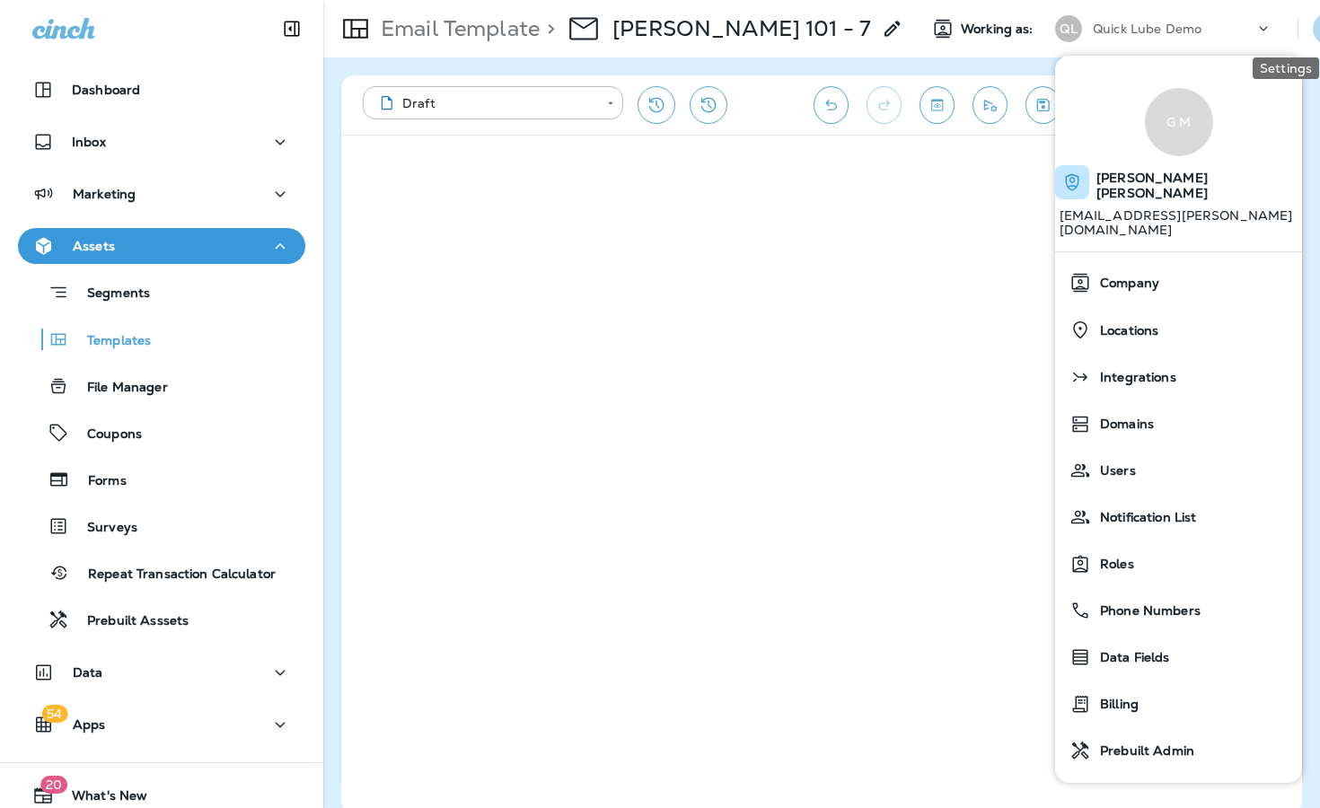
click at [1307, 38] on icon "Settings" at bounding box center [1329, 29] width 22 height 22
